Goal: Task Accomplishment & Management: Use online tool/utility

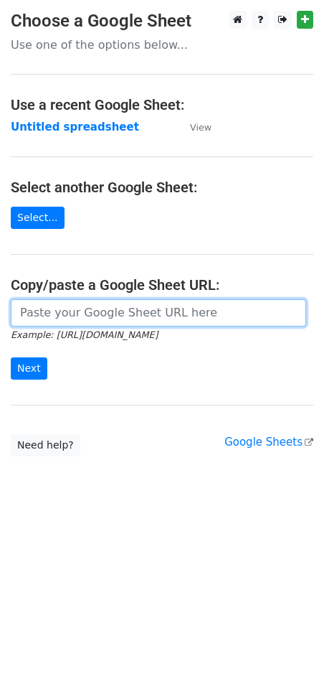
click at [115, 313] on input "url" at bounding box center [158, 312] width 295 height 27
paste input "https://docs.google.com/spreadsheets/d/1NtCWQtMcVBNWmPKGjWEPP9sWdpPhM8Qdu8ghAxU…"
type input "https://docs.google.com/spreadsheets/d/1NtCWQtMcVBNWmPKGjWEPP9sWdpPhM8Qdu8ghAxU…"
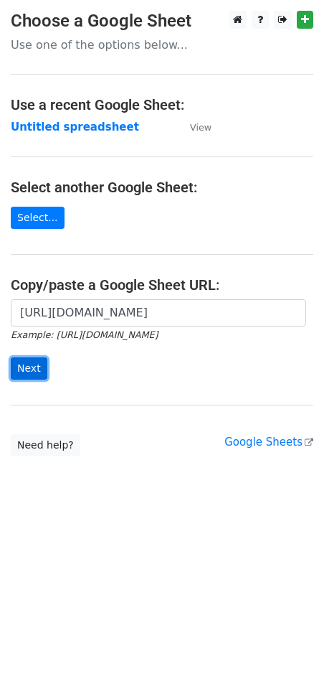
scroll to position [0, 0]
click at [26, 367] on input "Next" at bounding box center [29, 368] width 37 height 22
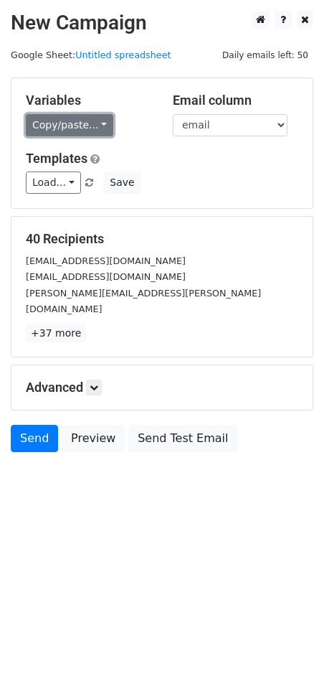
click at [73, 120] on link "Copy/paste..." at bounding box center [69, 125] width 87 height 22
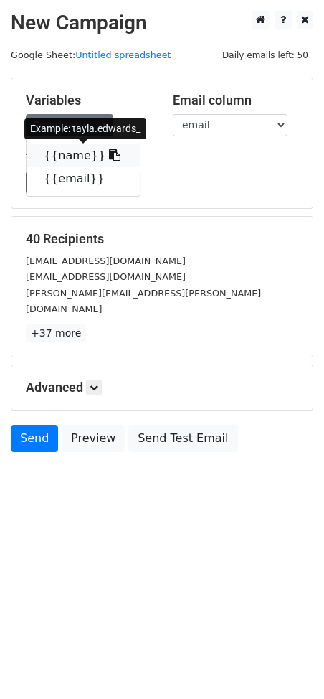
click at [109, 154] on icon at bounding box center [114, 154] width 11 height 11
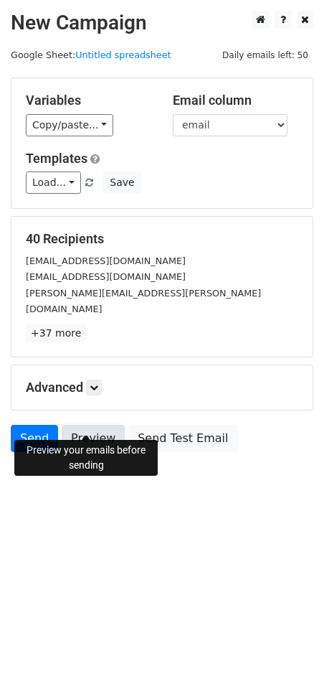
click at [79, 425] on link "Preview" at bounding box center [93, 438] width 63 height 27
click at [40, 425] on link "Send" at bounding box center [34, 438] width 47 height 27
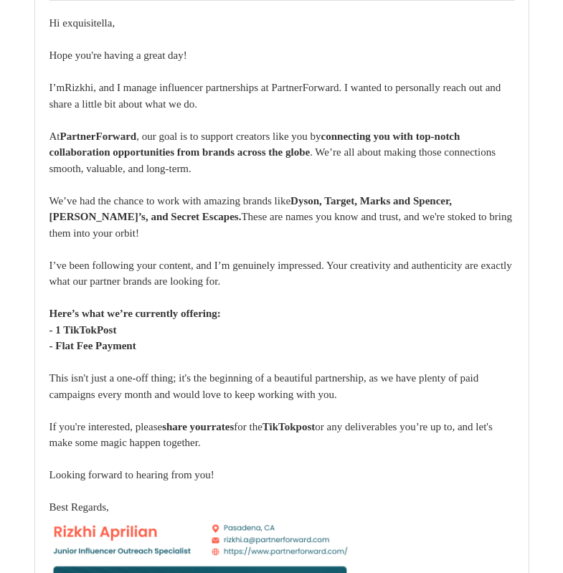
scroll to position [36245, 0]
